Goal: Complete application form

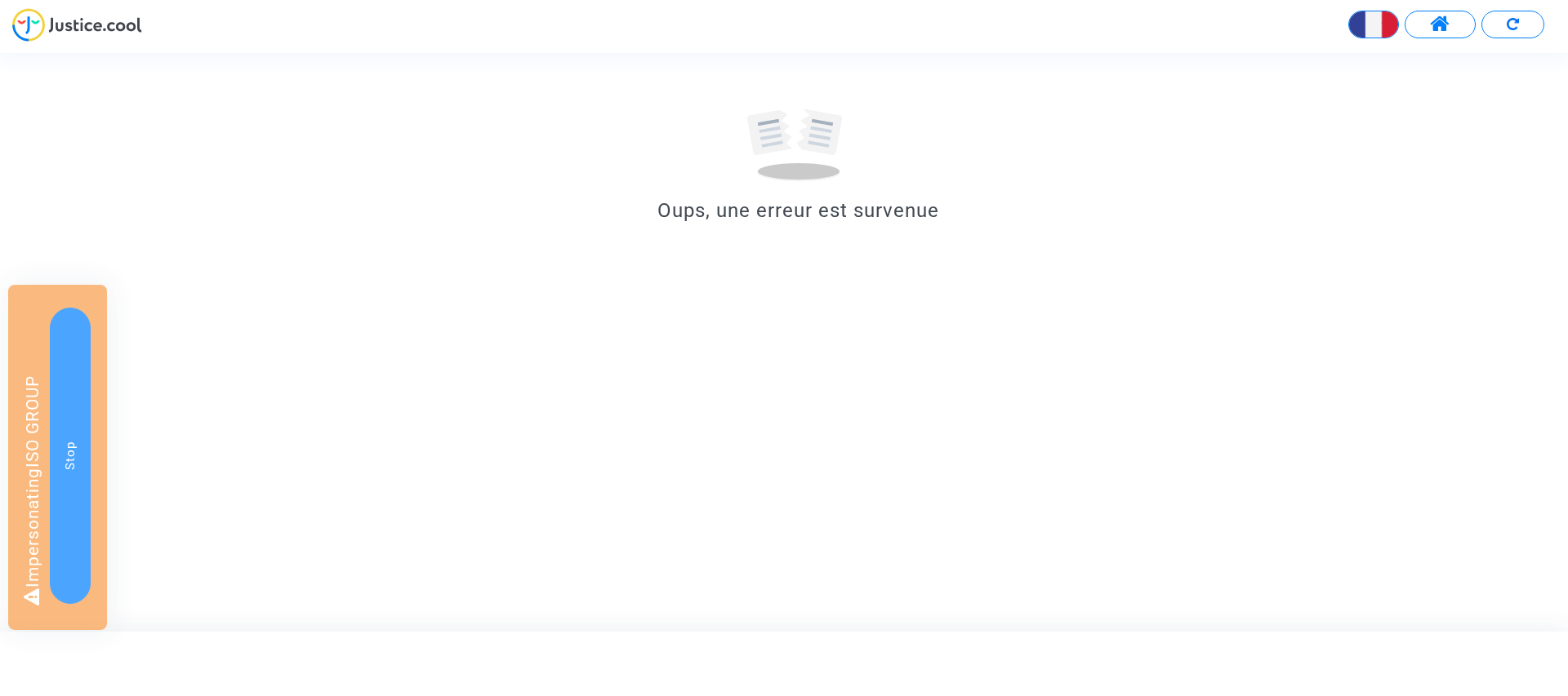
click at [1521, 23] on button at bounding box center [1513, 24] width 63 height 27
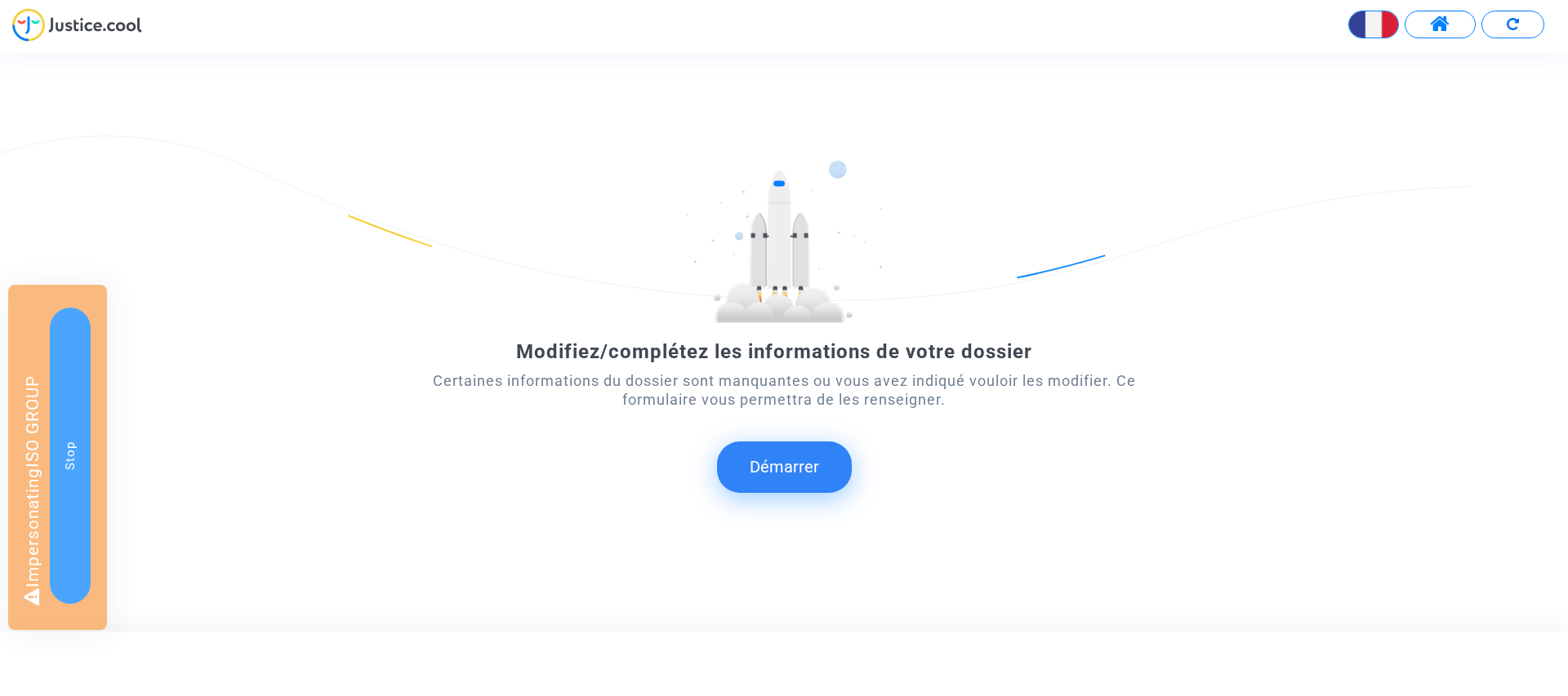
click at [793, 458] on button "Démarrer" at bounding box center [784, 466] width 135 height 50
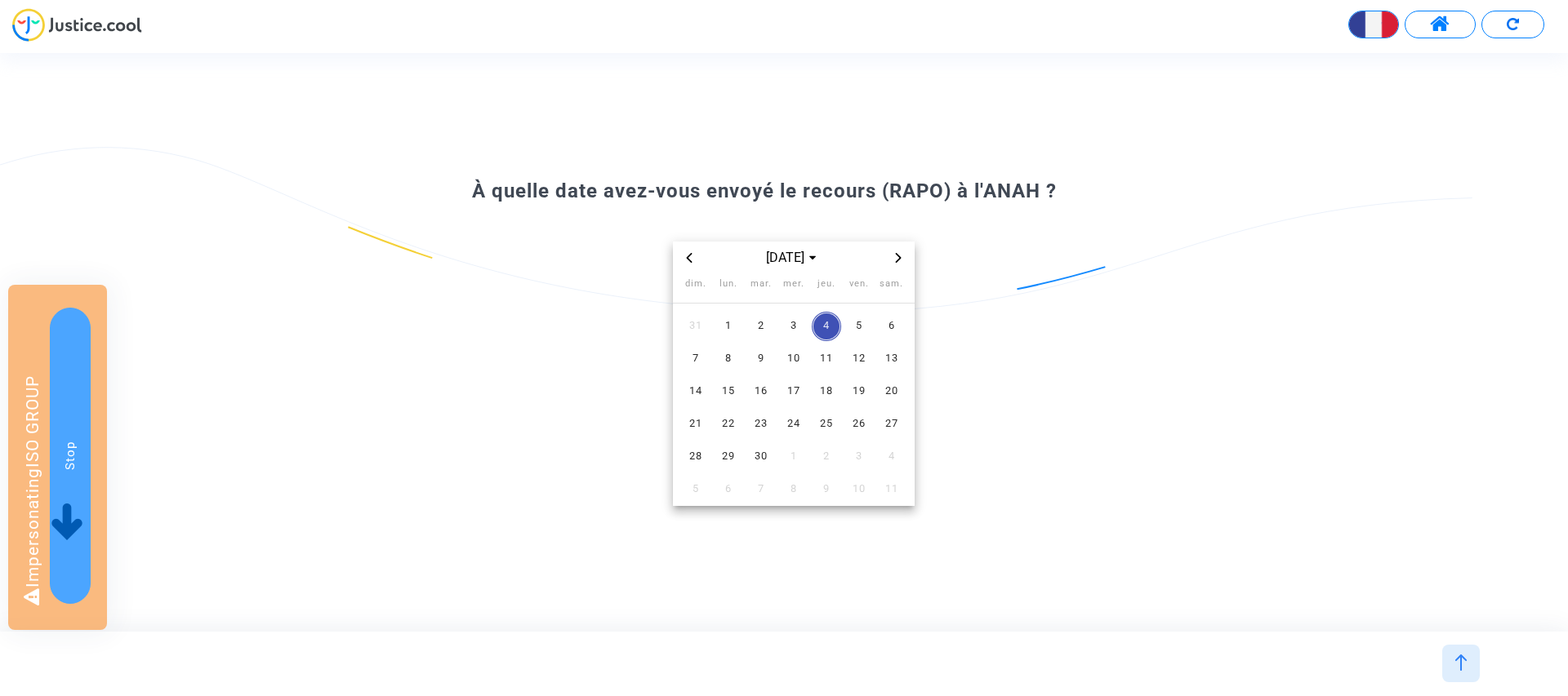
click at [1518, 27] on img at bounding box center [1512, 24] width 12 height 12
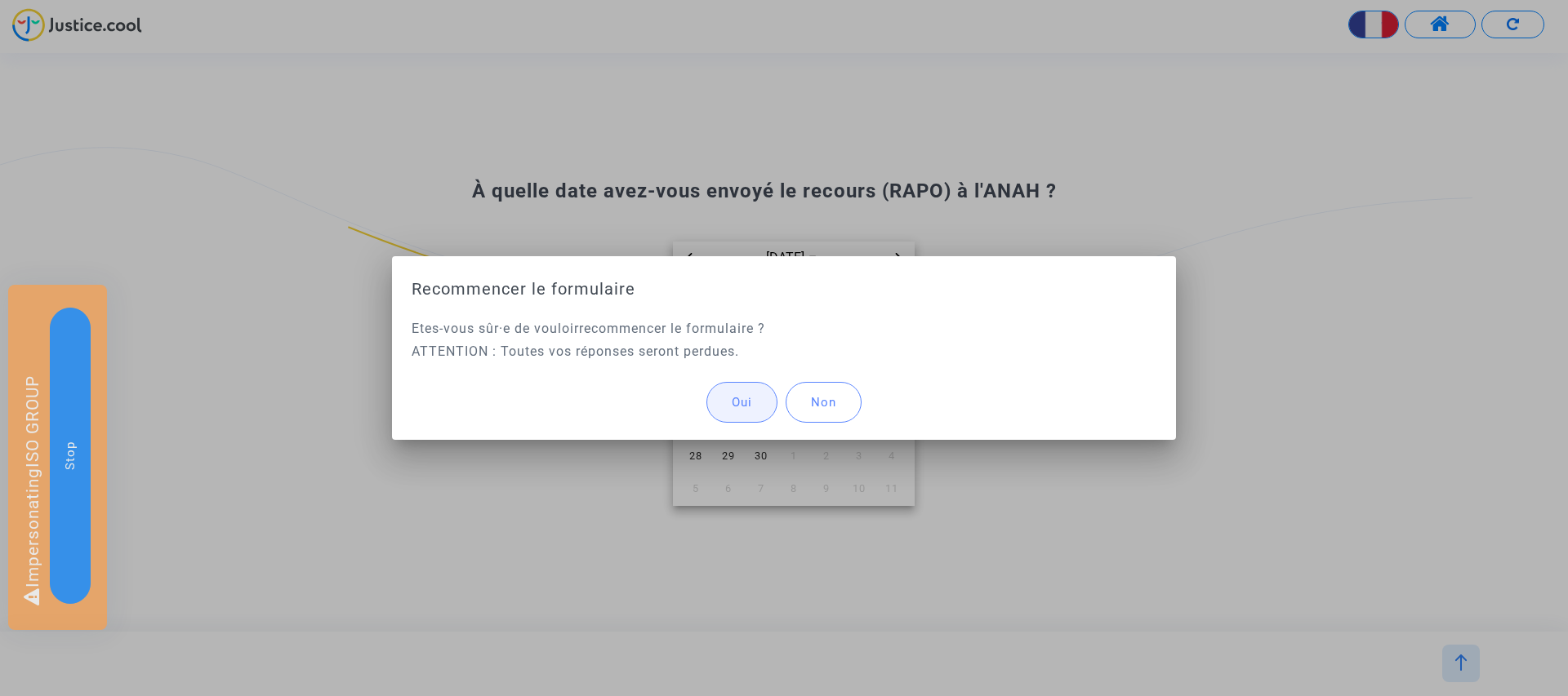
click at [748, 393] on button "Oui" at bounding box center [742, 402] width 71 height 41
